Goal: Transaction & Acquisition: Book appointment/travel/reservation

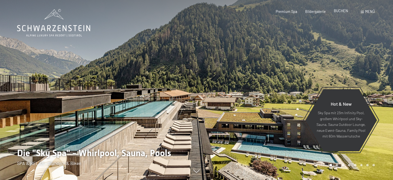
click at [341, 12] on span "BUCHEN" at bounding box center [341, 11] width 14 height 4
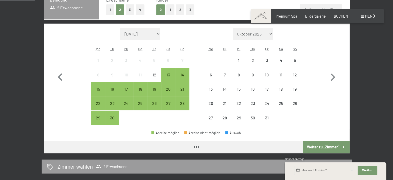
scroll to position [134, 0]
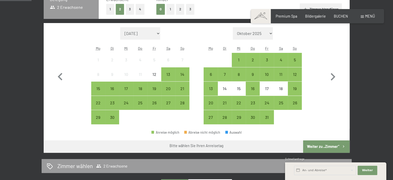
click at [171, 8] on button "1" at bounding box center [170, 9] width 8 height 11
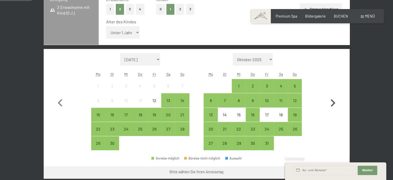
click at [334, 102] on icon "button" at bounding box center [333, 102] width 5 height 7
select select "[DATE]"
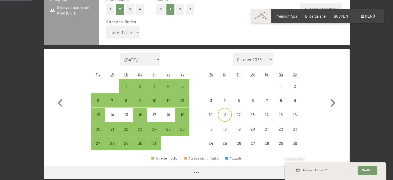
select select "[DATE]"
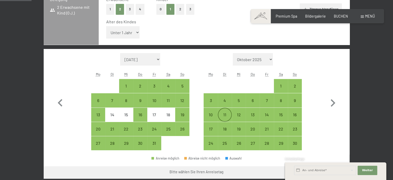
click at [222, 115] on div "11" at bounding box center [224, 118] width 13 height 13
select select "[DATE]"
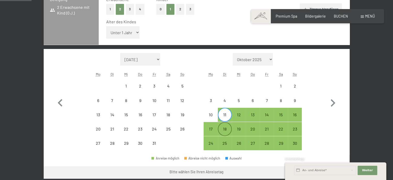
click at [226, 130] on div "18" at bounding box center [224, 133] width 13 height 13
select select "[DATE]"
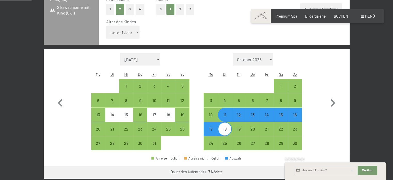
click at [315, 149] on div "Monat/Jahr [DATE] [DATE] [DATE] [DATE] [DATE] [DATE] [PERSON_NAME][DATE] [DATE]…" at bounding box center [197, 101] width 288 height 97
select select "[DATE]"
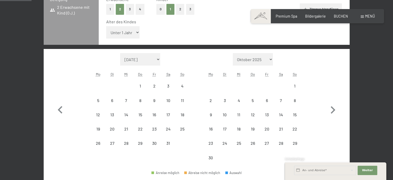
select select "[DATE]"
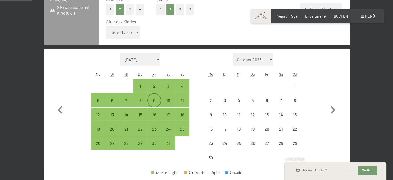
select select "[DATE]"
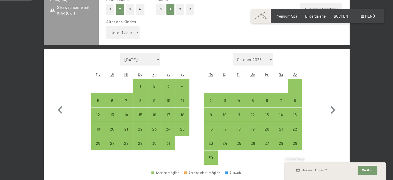
click at [114, 34] on select "Unter 1 Jahr 1 Jahr 2 Jahre 3 Jahre 4 Jahre 5 Jahre 6 Jahre 7 Jahre 8 Jahre 9 J…" at bounding box center [123, 32] width 34 height 12
select select "5"
click at [106, 26] on select "Unter 1 Jahr 1 Jahr 2 Jahre 3 Jahre 4 Jahre 5 Jahre 6 Jahre 7 Jahre 8 Jahre 9 J…" at bounding box center [123, 32] width 34 height 12
select select "[DATE]"
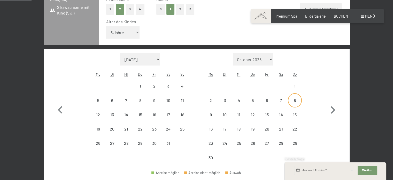
select select "[DATE]"
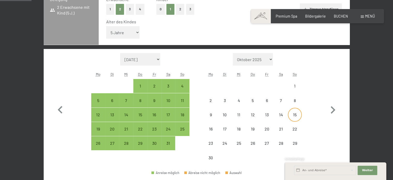
select select "[DATE]"
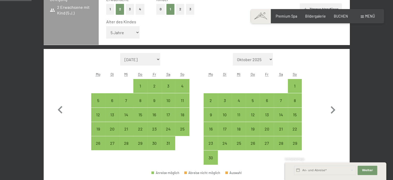
click at [246, 60] on select "[DATE] [DATE] [DATE] [DATE] [DATE] [PERSON_NAME][DATE] [DATE] [DATE] [DATE] [DA…" at bounding box center [253, 59] width 40 height 12
select select "[DATE]"
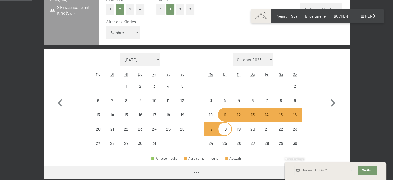
select select "[DATE]"
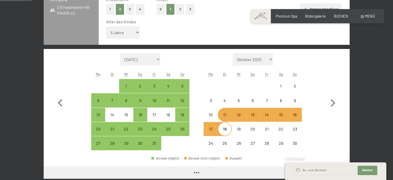
select select "[DATE]"
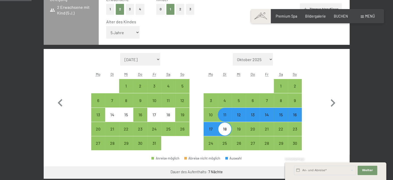
click at [323, 120] on div "Monat/Jahr [DATE] [DATE] [DATE] [DATE] [DATE] [DATE] [PERSON_NAME][DATE] [DATE]…" at bounding box center [197, 101] width 288 height 97
select select "[DATE]"
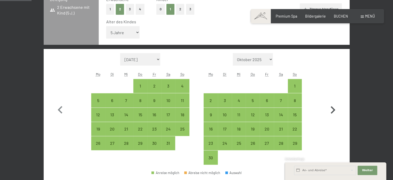
select select "[DATE]"
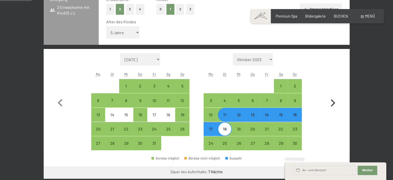
click at [335, 132] on button "button" at bounding box center [332, 101] width 15 height 97
select select "[DATE]"
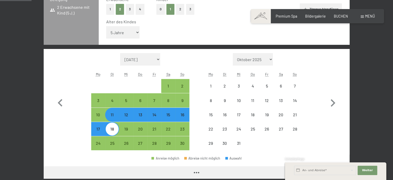
select select "[DATE]"
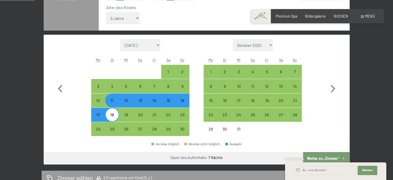
scroll to position [171, 0]
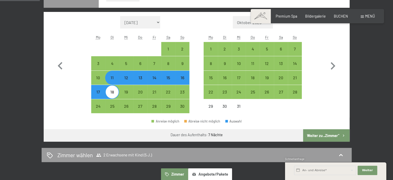
click at [316, 136] on button "Weiter zu „Zimmer“" at bounding box center [326, 135] width 46 height 12
select select "[DATE]"
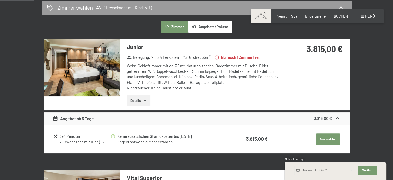
scroll to position [129, 0]
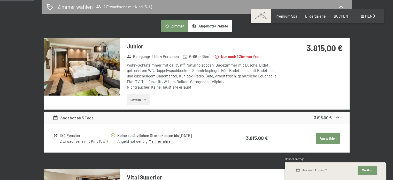
click at [140, 102] on button "Details" at bounding box center [139, 99] width 24 height 11
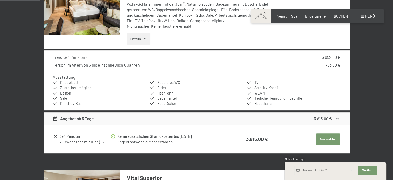
scroll to position [201, 0]
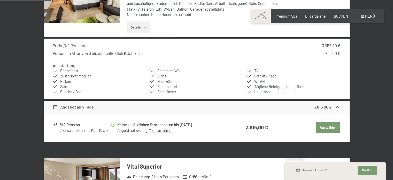
click at [168, 129] on link "Mehr erfahren" at bounding box center [161, 130] width 24 height 5
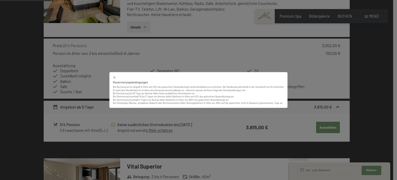
click at [305, 86] on div "Reservierungsbedingungen Bei Buchung ist ein Angeld in Höhe von 30% des gebucht…" at bounding box center [198, 90] width 397 height 180
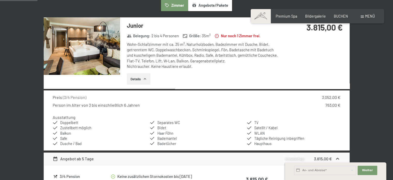
scroll to position [139, 0]
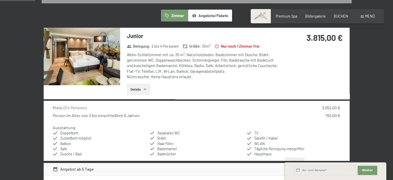
click at [283, 124] on div "Preis ( 3/4 Pension ) 3.052,00 € Person im Alter von 3 bis einschließlich 6 Jah…" at bounding box center [197, 130] width 306 height 60
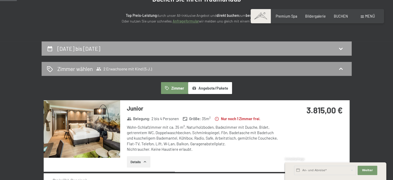
click at [112, 44] on div "[DATE] bis [DATE]" at bounding box center [197, 48] width 310 height 14
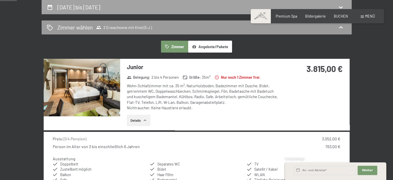
select select "5"
select select "[DATE]"
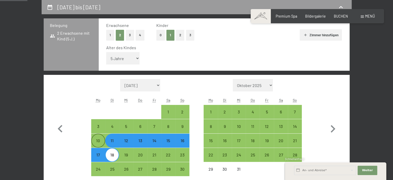
click at [96, 141] on div "10" at bounding box center [98, 144] width 13 height 13
select select "[DATE]"
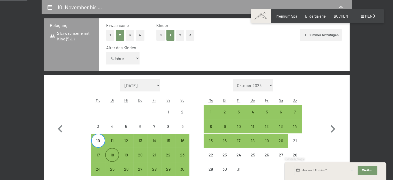
click at [117, 159] on div "18" at bounding box center [112, 158] width 13 height 13
select select "[DATE]"
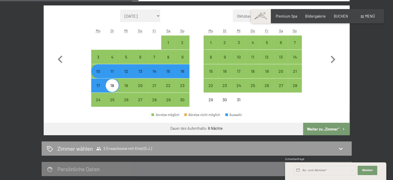
click at [325, 128] on button "Weiter zu „Zimmer“" at bounding box center [326, 128] width 46 height 12
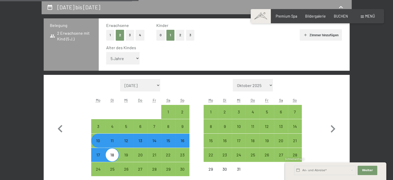
select select "[DATE]"
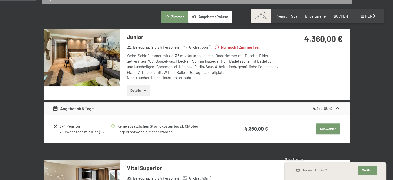
scroll to position [139, 0]
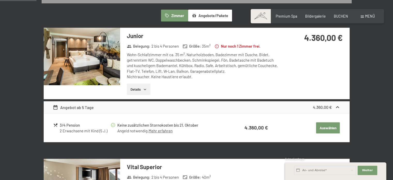
click at [137, 88] on button "Details" at bounding box center [139, 88] width 24 height 11
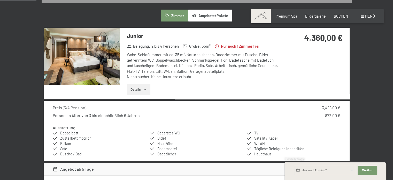
click at [313, 111] on div "Preis ( 3/4 Pension ) 3.488,00 € Person im Alter von 3 bis einschließlich 6 Jah…" at bounding box center [197, 112] width 288 height 14
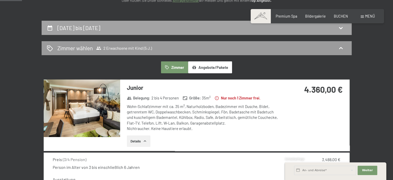
click at [102, 29] on div "[DATE] bis [DATE]" at bounding box center [79, 27] width 45 height 7
select select "5"
select select "[DATE]"
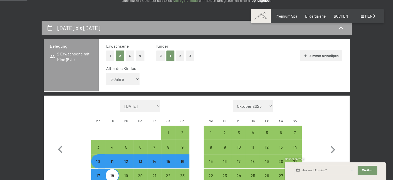
scroll to position [108, 0]
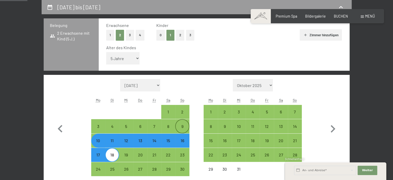
click at [181, 128] on div "9" at bounding box center [182, 130] width 13 height 13
select select "[DATE]"
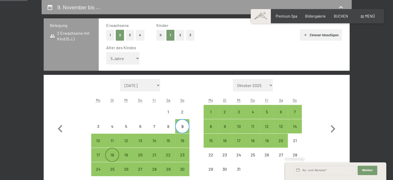
click at [114, 157] on div "18" at bounding box center [112, 158] width 13 height 13
select select "[DATE]"
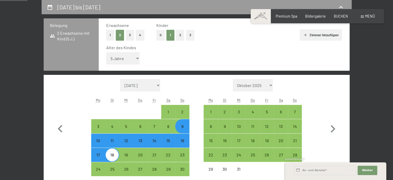
click at [344, 138] on div "Monat/Jahr [DATE] [DATE] [DATE] [DATE] [DATE] [DATE] [PERSON_NAME][DATE] [DATE]…" at bounding box center [197, 127] width 306 height 105
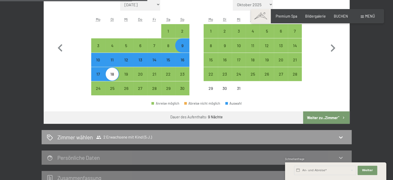
click at [320, 115] on button "Weiter zu „Zimmer“" at bounding box center [326, 117] width 46 height 12
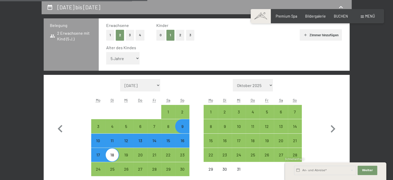
select select "[DATE]"
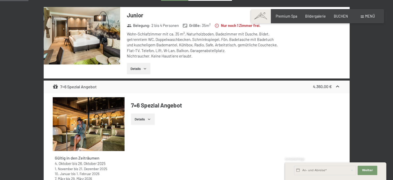
scroll to position [170, 0]
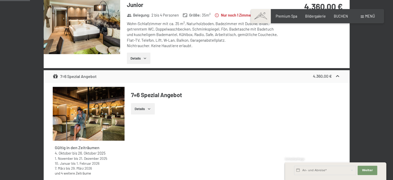
click at [136, 60] on button "Details" at bounding box center [139, 57] width 24 height 11
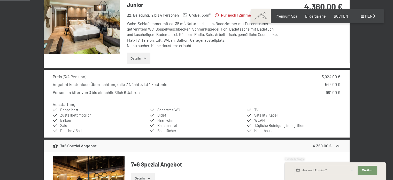
drag, startPoint x: 136, startPoint y: 60, endPoint x: 130, endPoint y: 87, distance: 28.1
click at [130, 87] on section "Junior Belegung : 2 bis 4 Personen Größe : 35 m² Nur noch 1 Zimmer frei. Wohn-S…" at bounding box center [197, 135] width 306 height 276
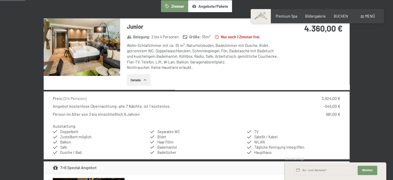
scroll to position [150, 0]
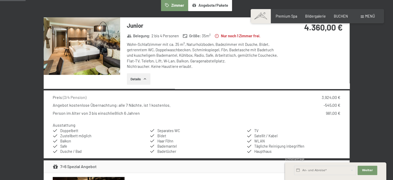
click at [169, 113] on div "Person im Alter von 3 bis einschließlich 6 Jahren 981,00 €" at bounding box center [197, 113] width 288 height 6
